Goal: Information Seeking & Learning: Learn about a topic

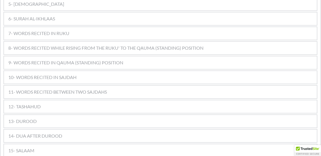
scroll to position [412, 0]
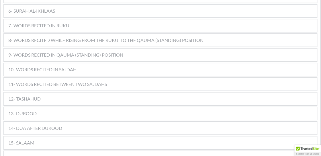
click at [113, 92] on div "12- TASHAHUD" at bounding box center [160, 98] width 313 height 13
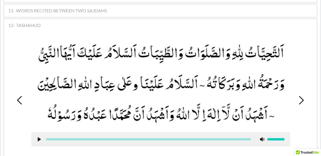
scroll to position [490, 0]
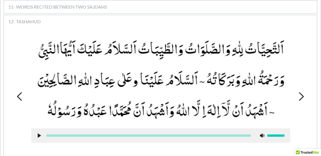
click at [301, 90] on div "1 2 3 4 5 6 7 8 9 10 11 12 13 14 15 16 17 18" at bounding box center [160, 96] width 307 height 132
click at [300, 92] on icon at bounding box center [301, 96] width 9 height 9
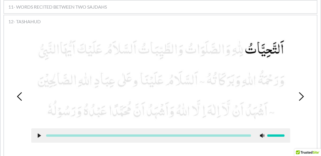
click at [300, 92] on icon at bounding box center [301, 96] width 9 height 9
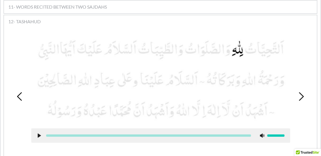
click at [300, 92] on icon at bounding box center [301, 96] width 9 height 9
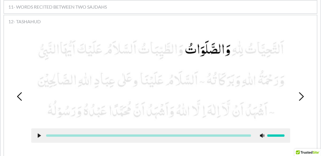
click at [300, 92] on icon at bounding box center [301, 96] width 9 height 9
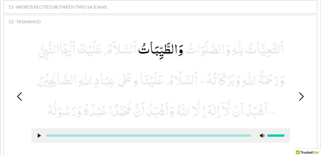
click at [300, 92] on icon at bounding box center [301, 96] width 9 height 9
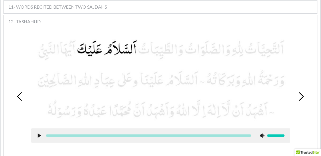
click at [23, 92] on icon at bounding box center [19, 96] width 9 height 9
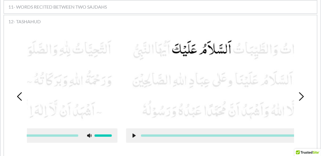
click at [23, 92] on icon at bounding box center [19, 96] width 9 height 9
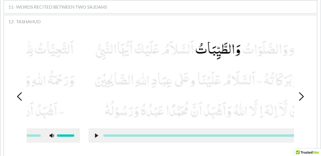
click at [23, 92] on icon at bounding box center [19, 96] width 9 height 9
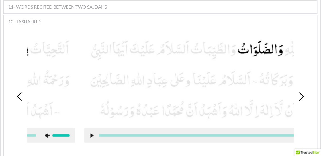
click at [23, 92] on icon at bounding box center [19, 96] width 9 height 9
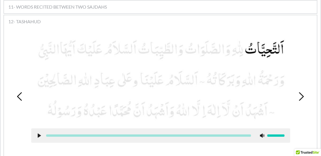
click at [23, 92] on icon at bounding box center [19, 96] width 9 height 9
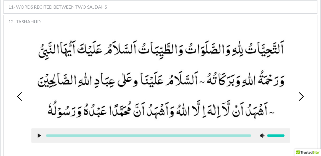
click at [294, 125] on div "1 2 3 4 5 6 7 8 9 10 11 12 13 14 15 16 17 18" at bounding box center [160, 96] width 307 height 132
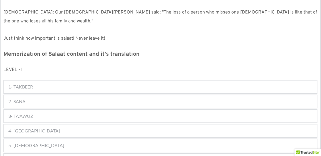
scroll to position [267, 0]
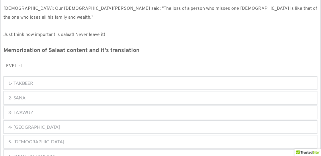
click at [74, 77] on div "1- TAKBEER" at bounding box center [160, 83] width 313 height 13
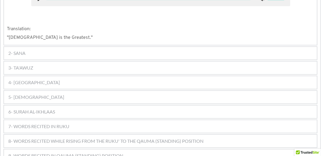
scroll to position [405, 0]
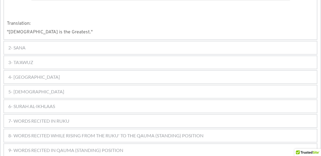
click at [77, 85] on div "5- [DEMOGRAPHIC_DATA]" at bounding box center [160, 91] width 313 height 13
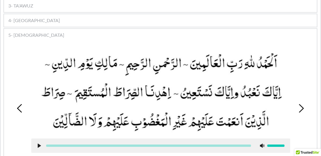
scroll to position [374, 0]
click at [81, 106] on picture at bounding box center [160, 92] width 259 height 82
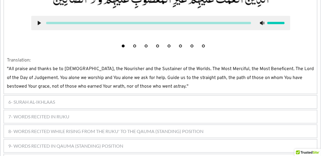
scroll to position [511, 0]
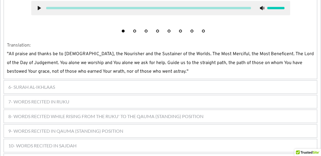
click at [124, 81] on div "6- SURAH AL-IKHLAAS" at bounding box center [160, 86] width 313 height 13
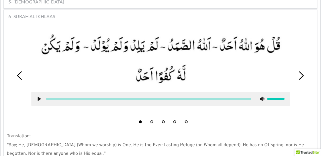
scroll to position [376, 0]
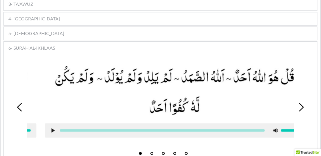
drag, startPoint x: 134, startPoint y: 100, endPoint x: 139, endPoint y: 100, distance: 4.9
click at [139, 100] on picture at bounding box center [174, 91] width 259 height 54
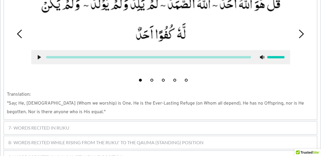
scroll to position [449, 0]
click at [144, 121] on div "7- WORDS RECITED IN RUKU" at bounding box center [160, 127] width 313 height 13
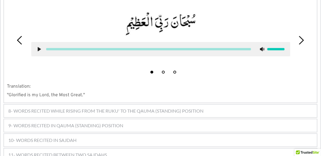
scroll to position [448, 0]
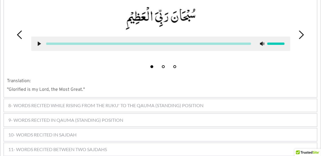
click at [194, 99] on div "8- WORDS RECITED WHILE RISING FROM THE RUKU' TO THE QAUMA (STANDING) POSITION" at bounding box center [160, 105] width 313 height 13
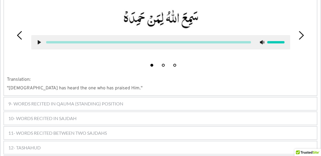
scroll to position [467, 0]
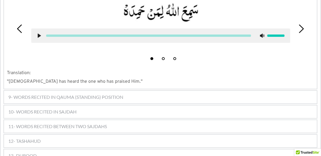
click at [177, 91] on div "9- WORDS RECITED IN QAUMA (STANDING) POSITION" at bounding box center [160, 97] width 313 height 13
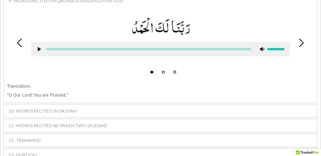
scroll to position [450, 0]
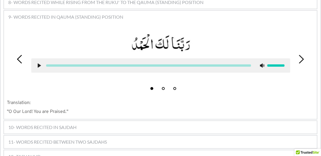
click at [157, 121] on div "10- WORDS RECITED IN SAJDAH" at bounding box center [160, 127] width 313 height 13
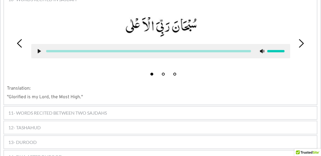
scroll to position [485, 0]
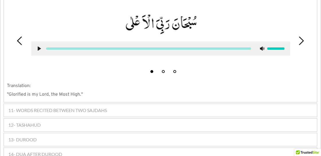
click at [150, 118] on div "12- TASHAHUD" at bounding box center [160, 124] width 313 height 13
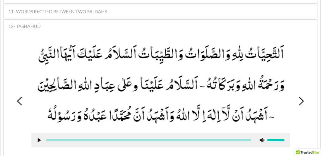
click at [171, 97] on picture at bounding box center [160, 84] width 259 height 85
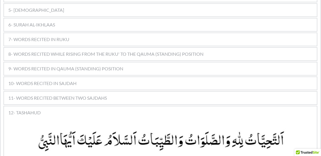
scroll to position [393, 0]
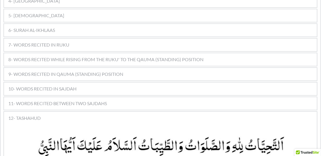
click at [161, 97] on div "11- WORDS RECITED BETWEEN TWO SAJDAHS" at bounding box center [160, 103] width 313 height 13
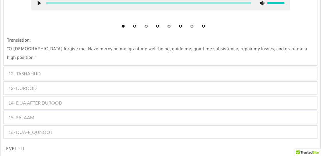
scroll to position [565, 0]
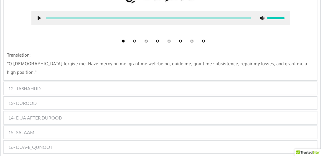
click at [101, 82] on div "12- TASHAHUD" at bounding box center [160, 88] width 313 height 13
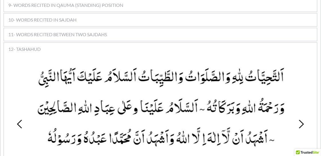
scroll to position [463, 0]
